Goal: Information Seeking & Learning: Find specific fact

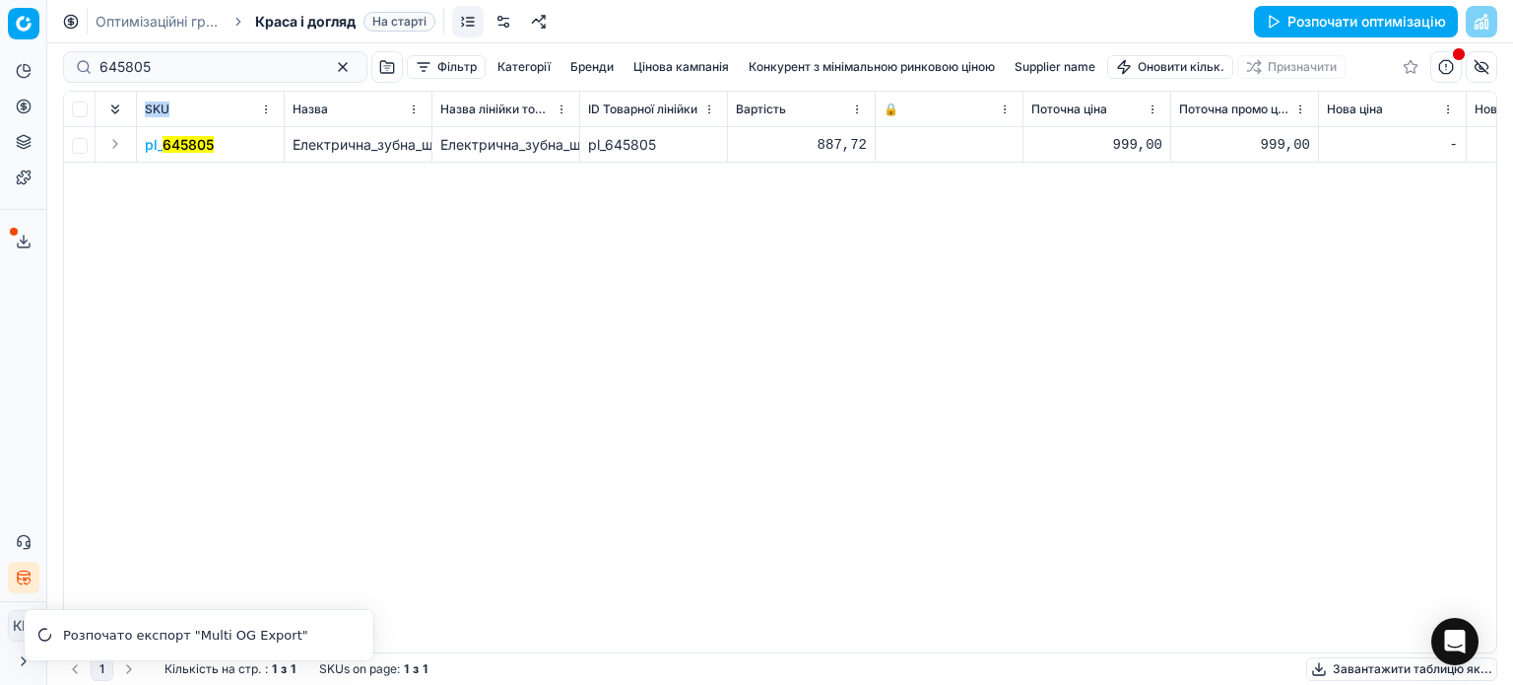
drag, startPoint x: 0, startPoint y: 0, endPoint x: 128, endPoint y: 102, distance: 164.0
drag, startPoint x: 152, startPoint y: 70, endPoint x: 51, endPoint y: 61, distance: 100.9
click at [51, 61] on div "Pricing platform Аналітика Цінова оптимізація Асортимент продукції Шаблони Серв…" at bounding box center [756, 342] width 1513 height 685
paste input "1314679"
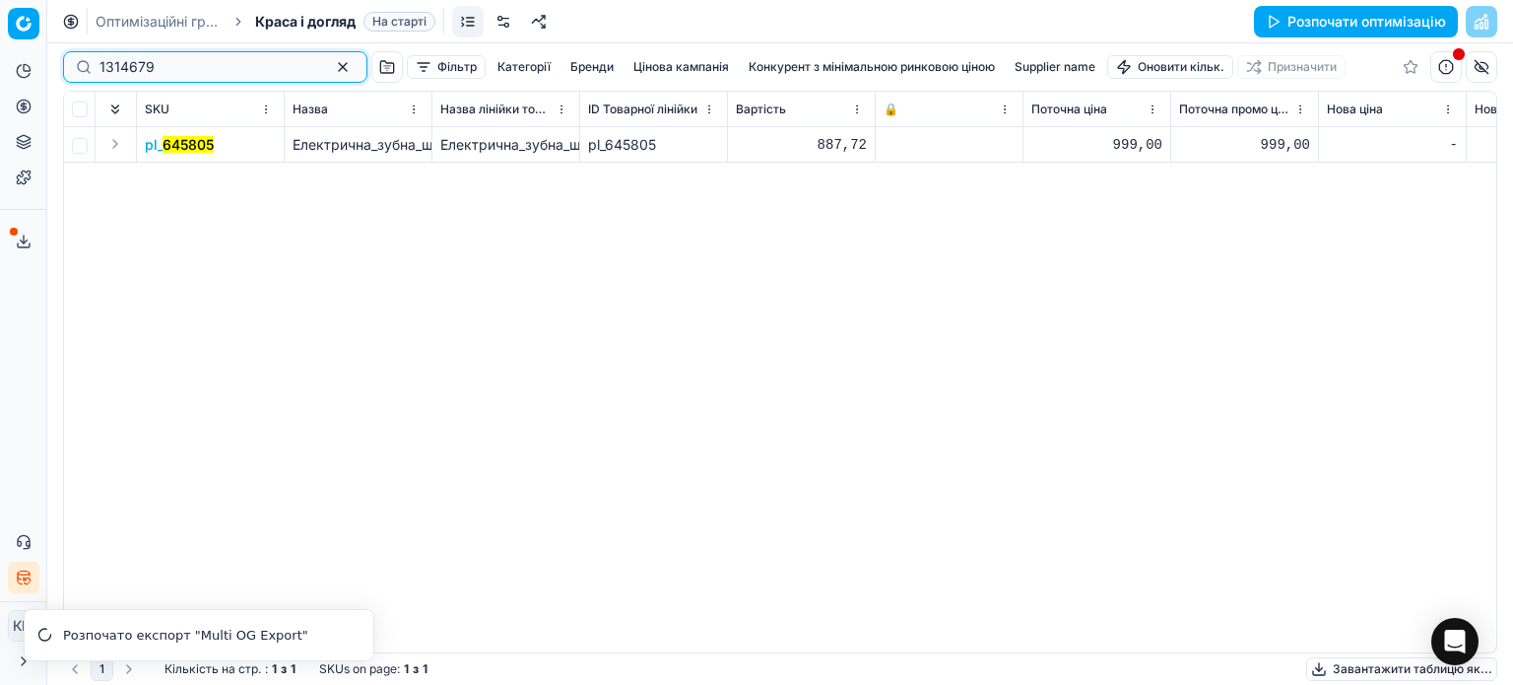
type input "1314679"
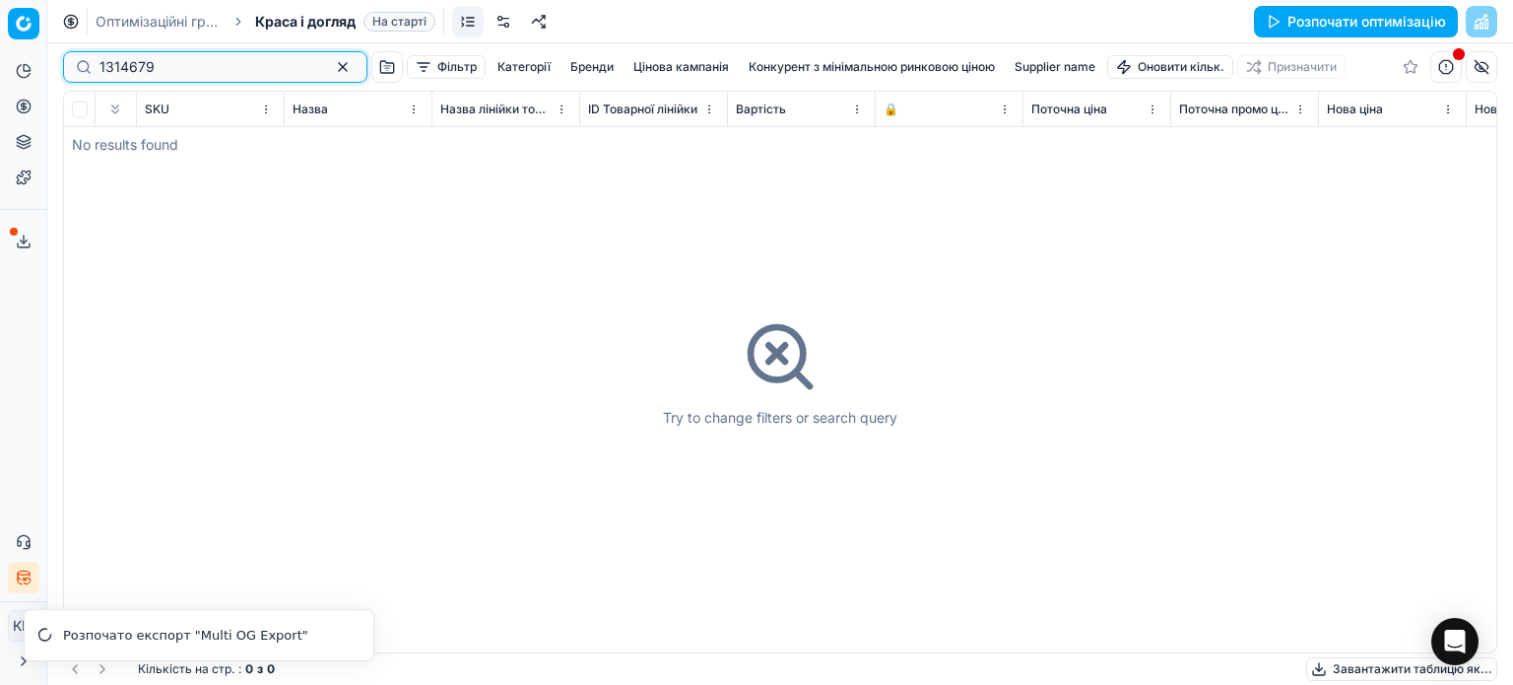
click at [102, 62] on input "1314679" at bounding box center [208, 67] width 216 height 20
click at [102, 66] on input "1314679" at bounding box center [208, 67] width 216 height 20
click at [98, 66] on div "1314679" at bounding box center [215, 67] width 304 height 32
click at [100, 66] on input "1314679" at bounding box center [208, 67] width 216 height 20
click at [326, 19] on span "Краса і догляд" at bounding box center [305, 22] width 101 height 20
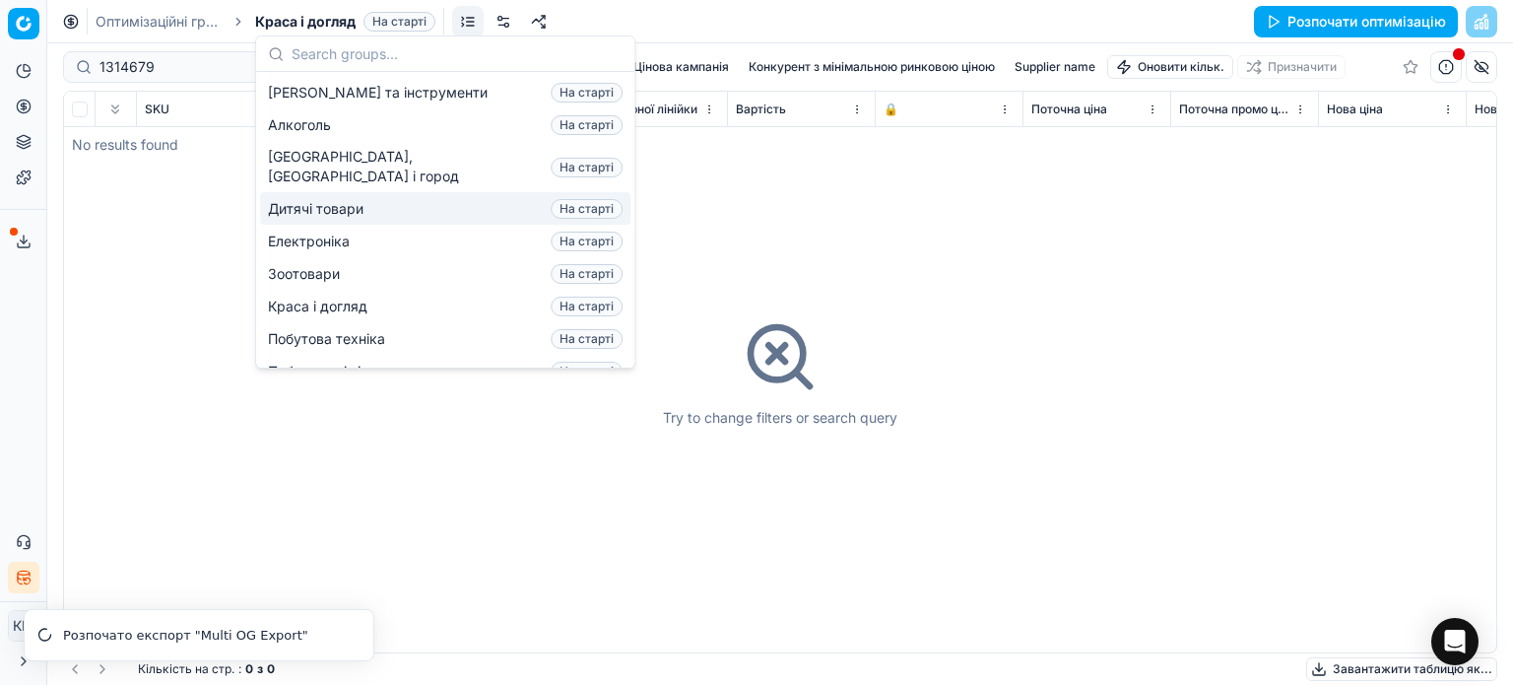
click at [338, 199] on span "Дитячі товари" at bounding box center [319, 209] width 103 height 20
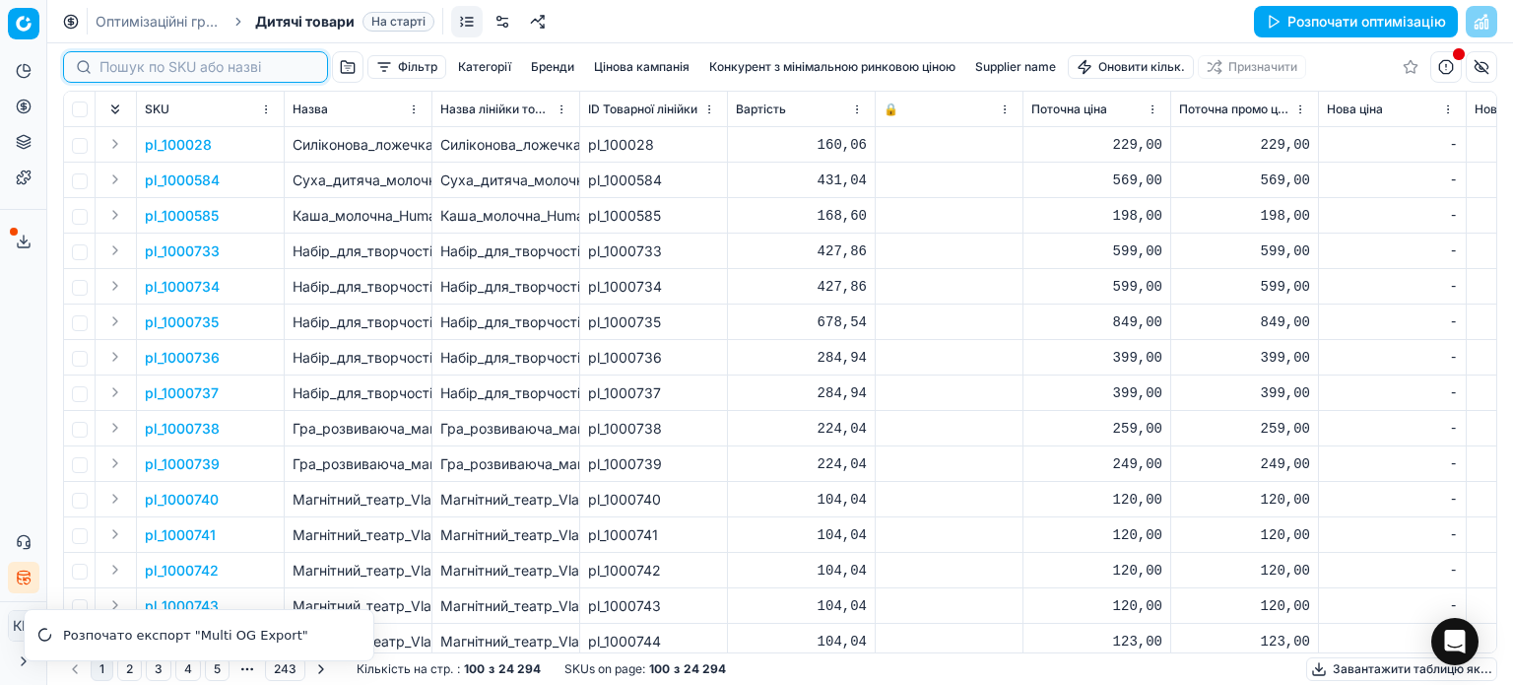
click at [143, 70] on input at bounding box center [208, 67] width 216 height 20
paste input "1314679"
type input "1314679"
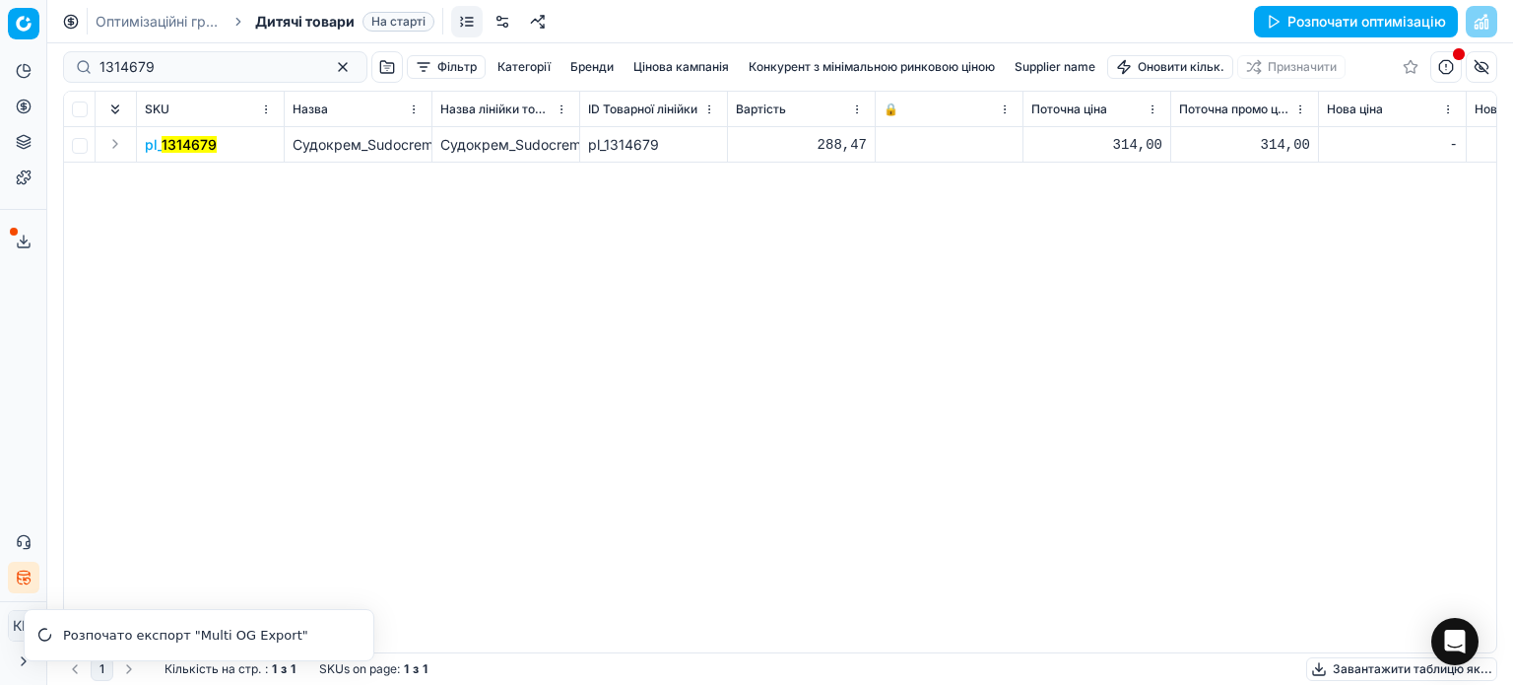
click at [179, 143] on mark "1314679" at bounding box center [189, 144] width 55 height 17
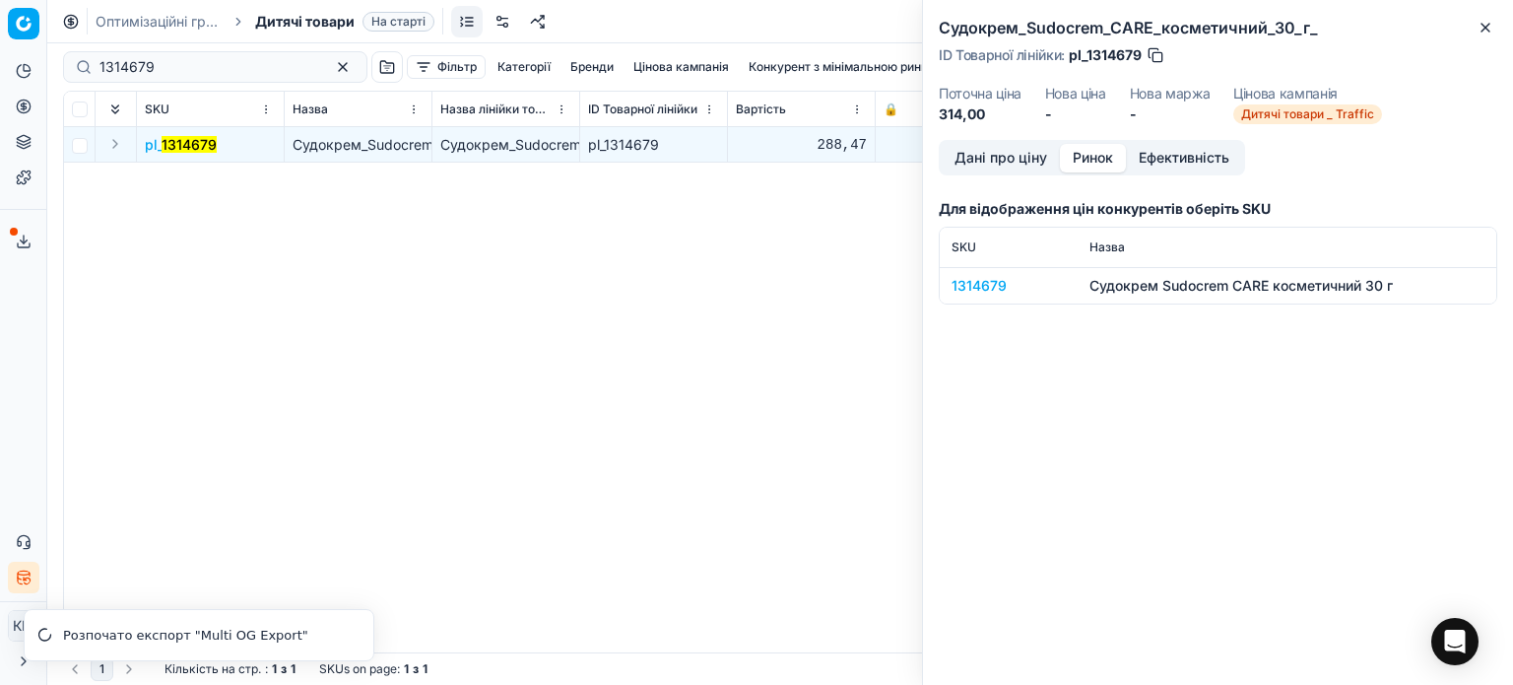
click at [1072, 157] on button "Ринок" at bounding box center [1093, 158] width 66 height 29
click at [972, 293] on div "1314679" at bounding box center [1009, 286] width 114 height 20
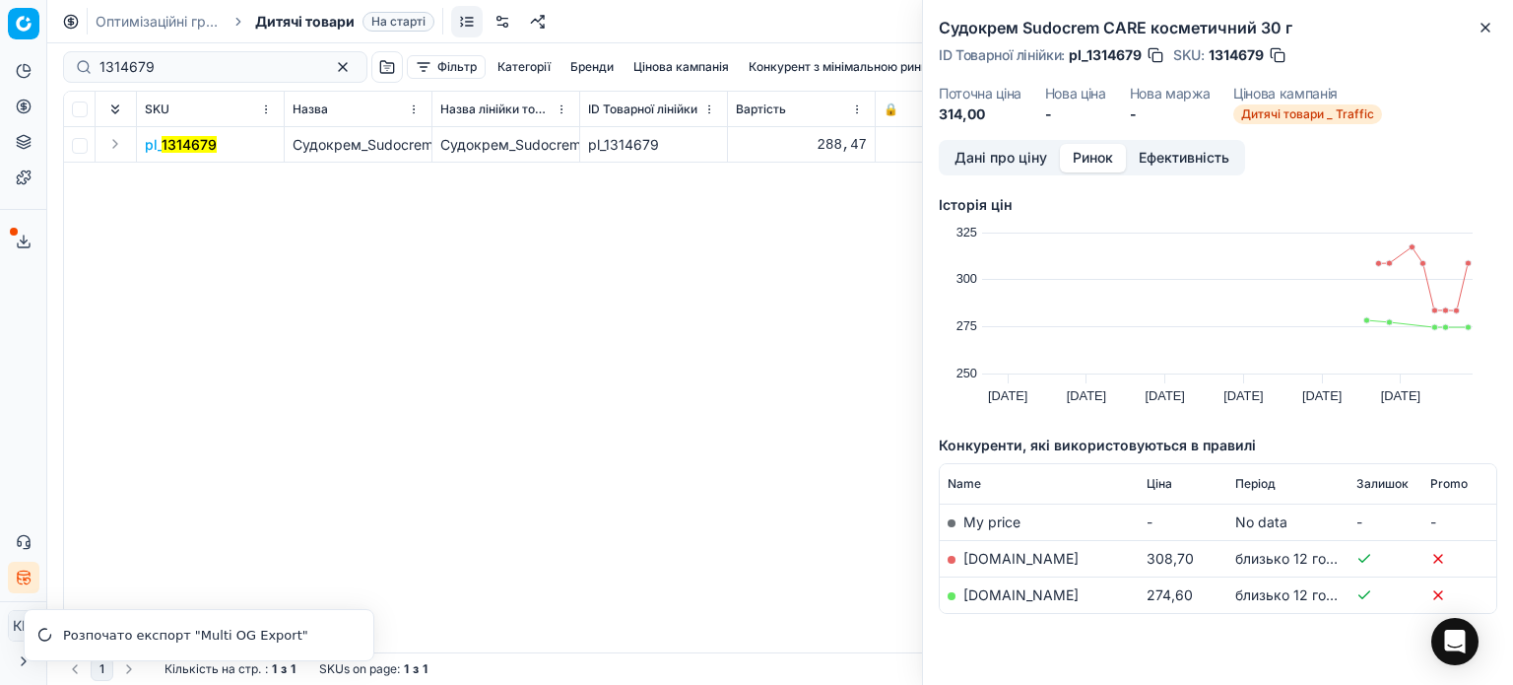
click at [1054, 590] on td "[DOMAIN_NAME]" at bounding box center [1039, 594] width 199 height 36
click at [1017, 586] on link "[DOMAIN_NAME]" at bounding box center [1021, 594] width 115 height 17
click at [208, 143] on mark "1314679" at bounding box center [189, 144] width 55 height 17
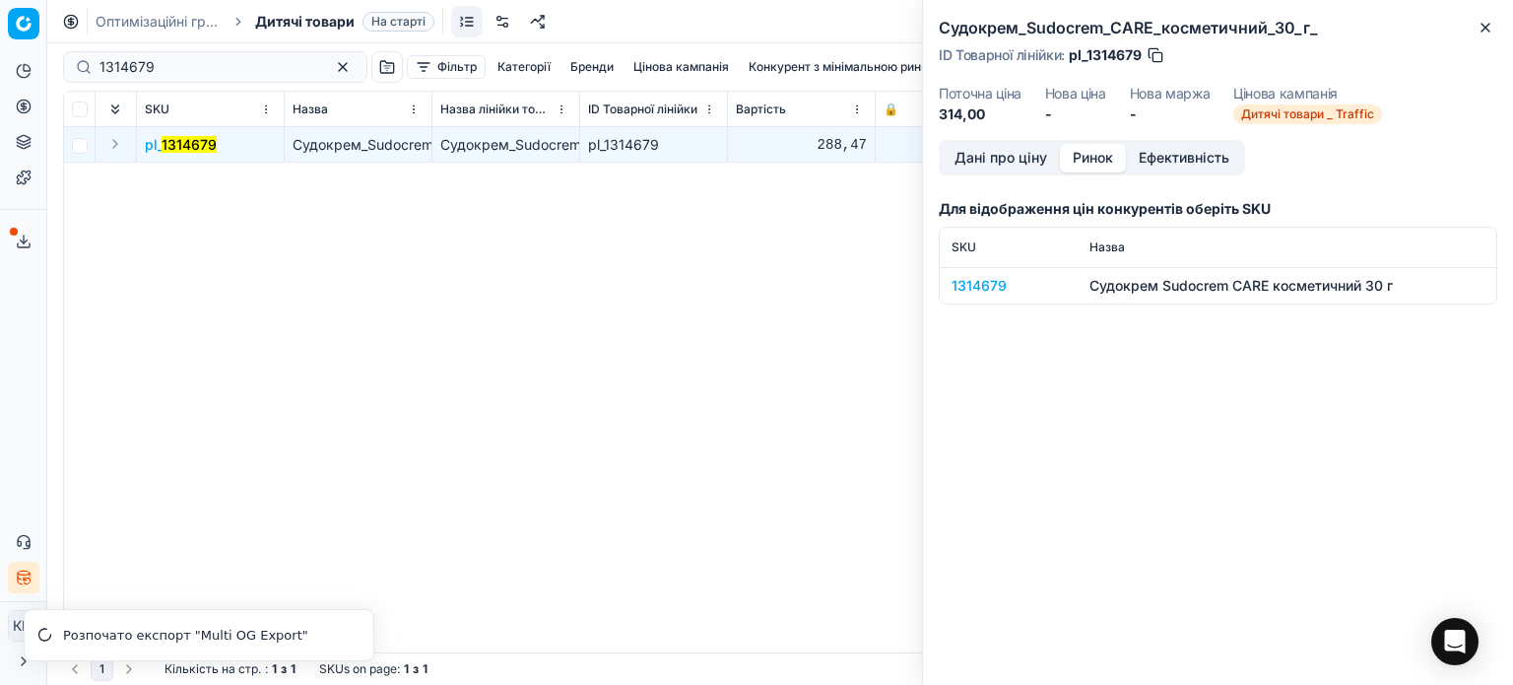
click at [989, 298] on td "1314679" at bounding box center [1009, 285] width 138 height 36
click at [989, 289] on div "1314679" at bounding box center [1009, 286] width 114 height 20
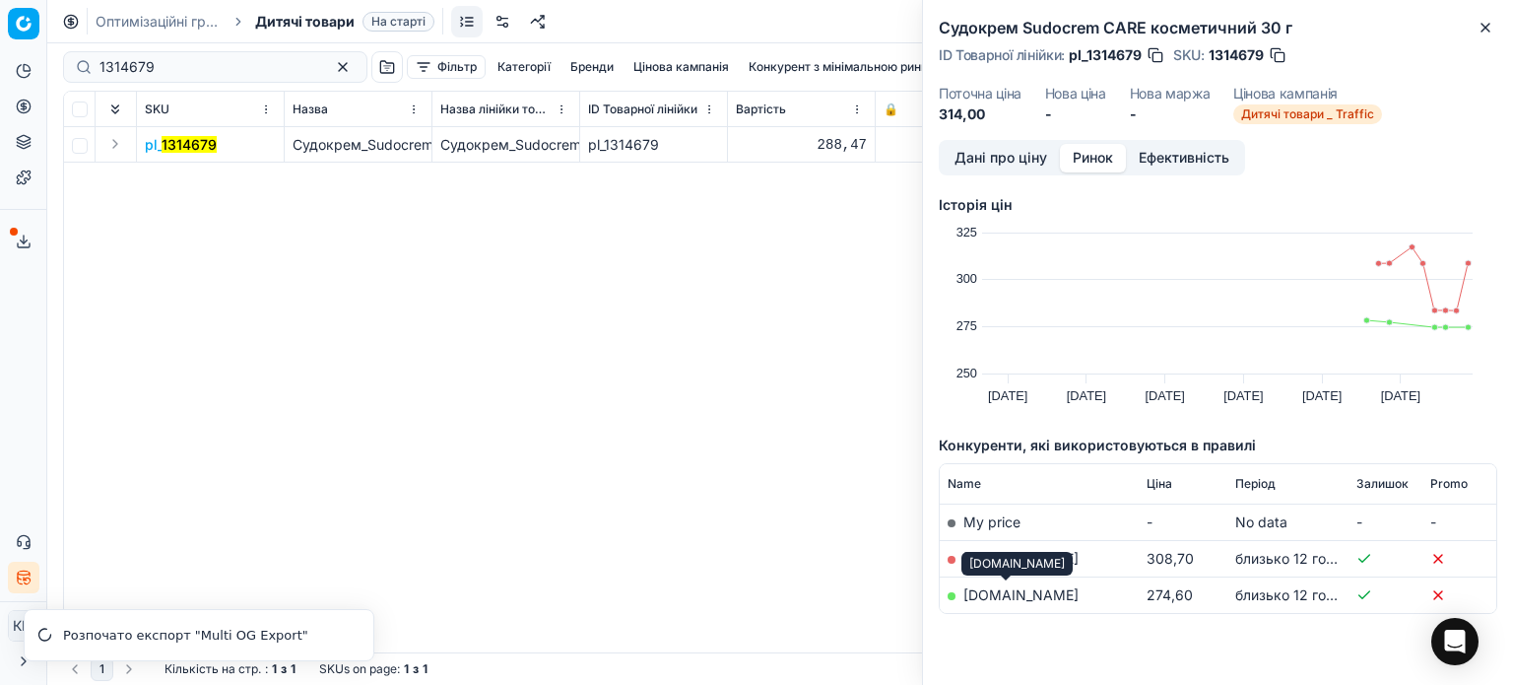
click at [1009, 593] on link "[DOMAIN_NAME]" at bounding box center [1021, 594] width 115 height 17
